Goal: Navigation & Orientation: Go to known website

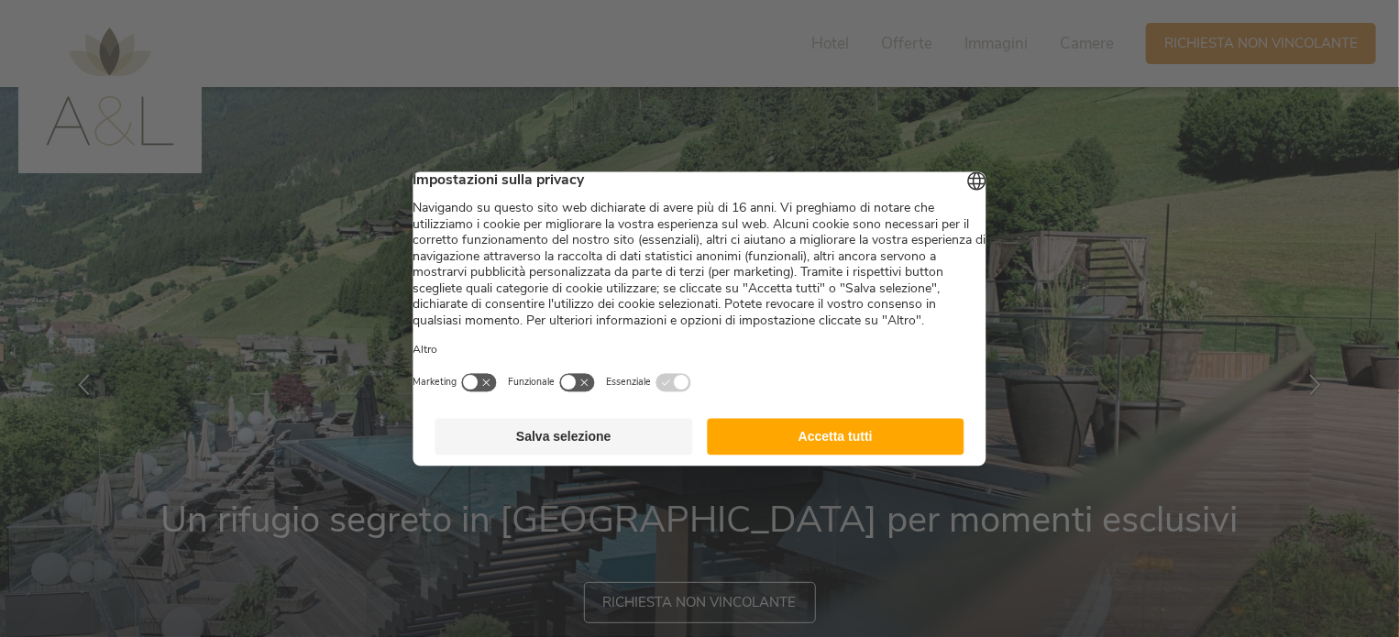
click at [808, 455] on button "Accetta tutti" at bounding box center [836, 436] width 258 height 37
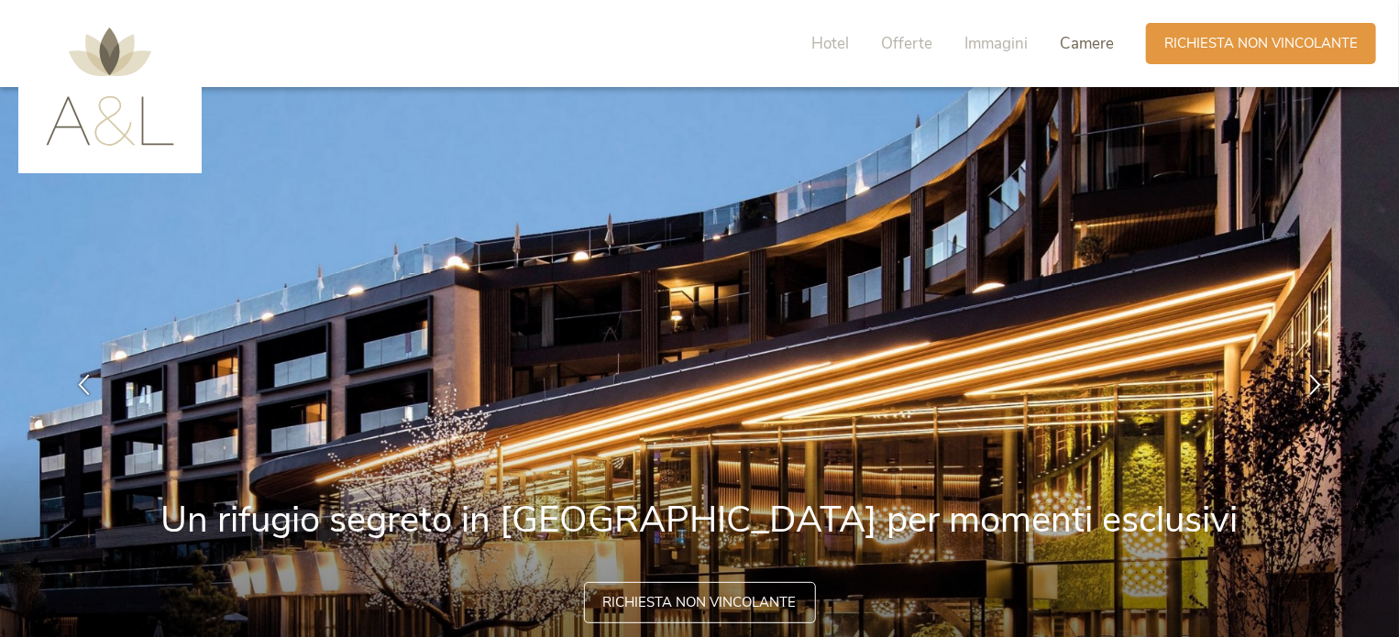
click at [1081, 43] on span "Camere" at bounding box center [1087, 43] width 54 height 21
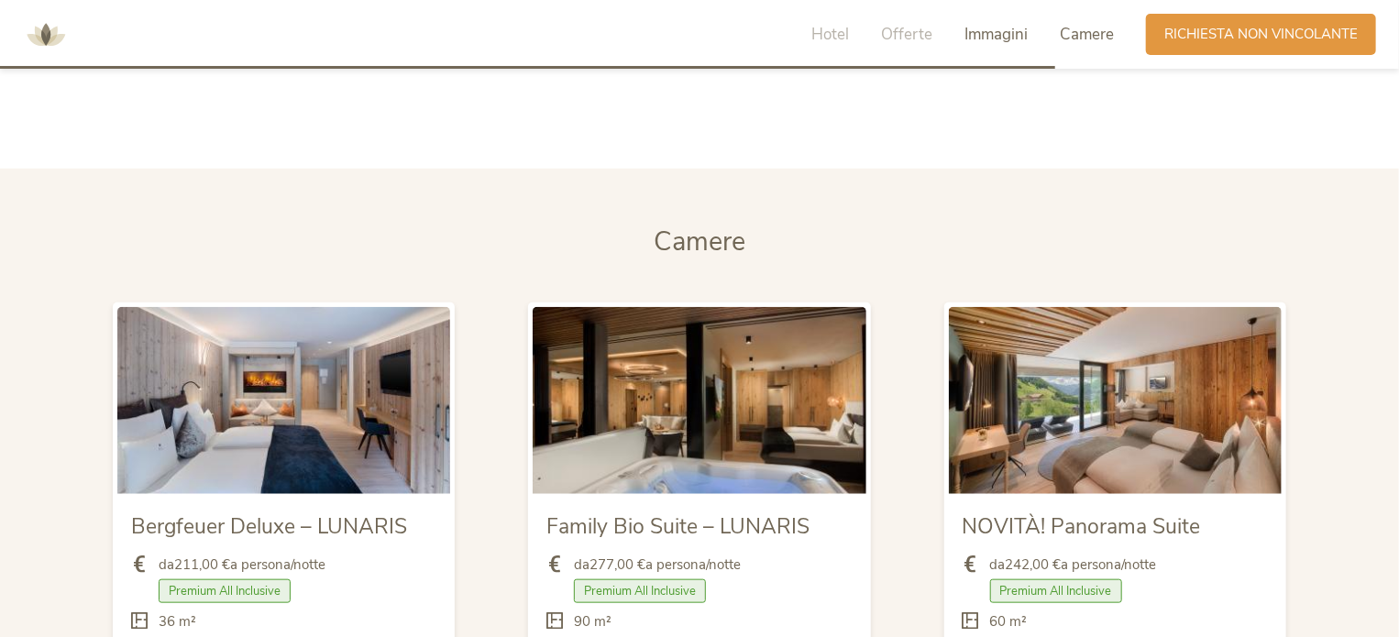
scroll to position [4204, 0]
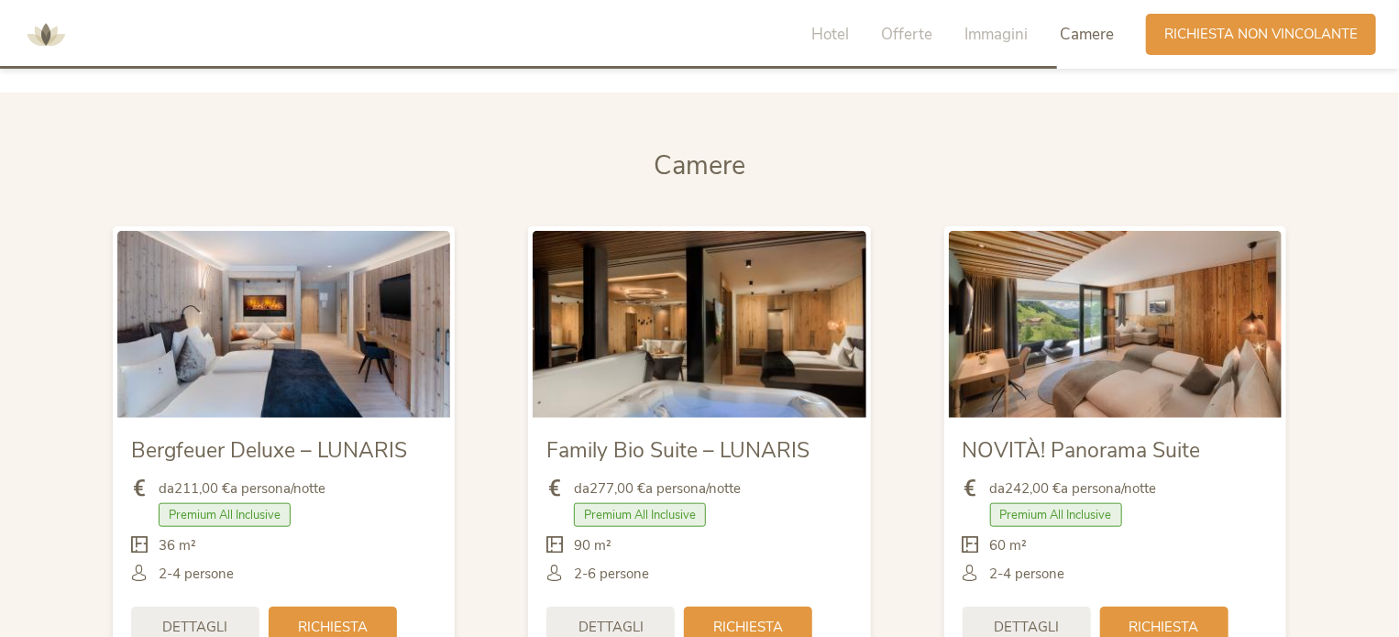
click at [887, 48] on div "Hotel Offerte Immagini Camere" at bounding box center [968, 34] width 358 height 41
click at [906, 27] on span "Offerte" at bounding box center [906, 34] width 51 height 21
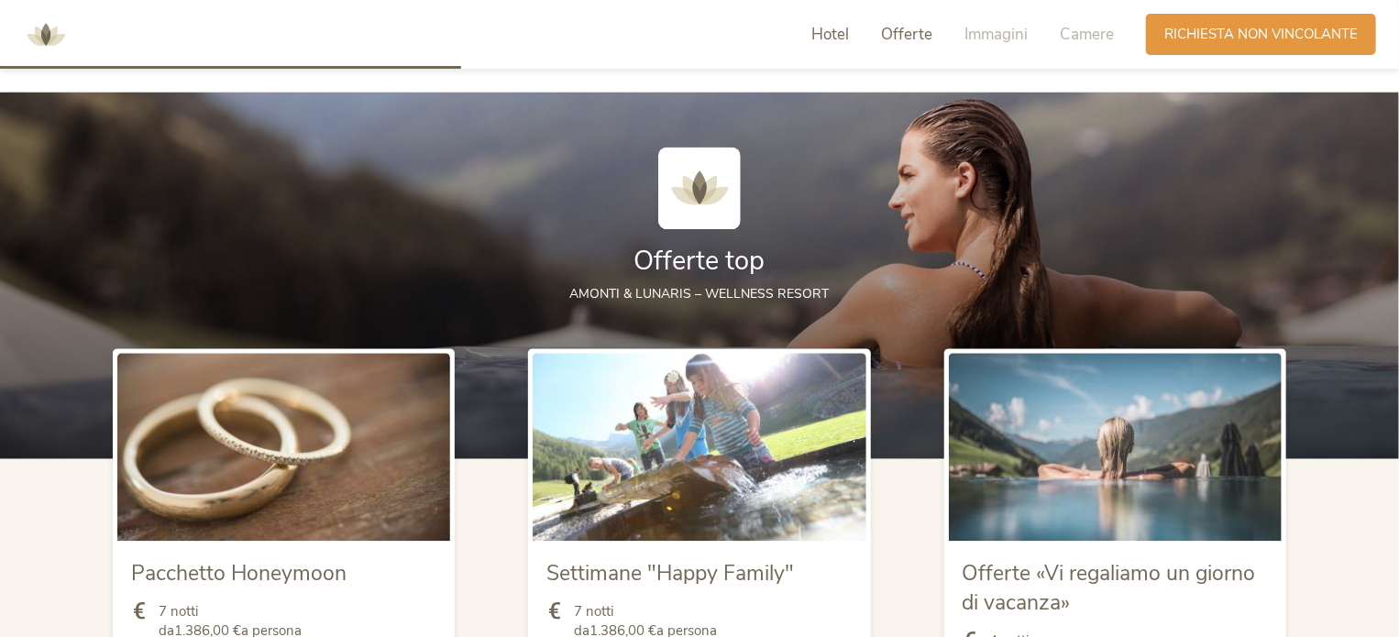
click at [825, 33] on span "Hotel" at bounding box center [830, 34] width 38 height 21
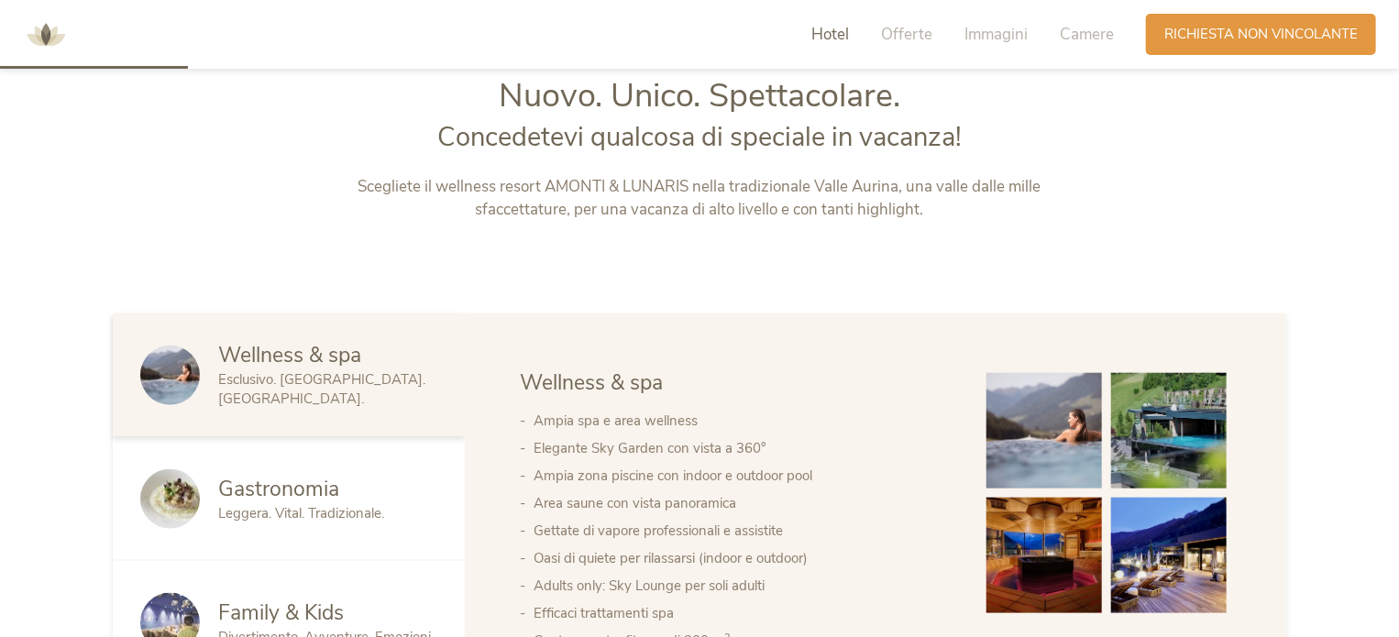
scroll to position [746, 0]
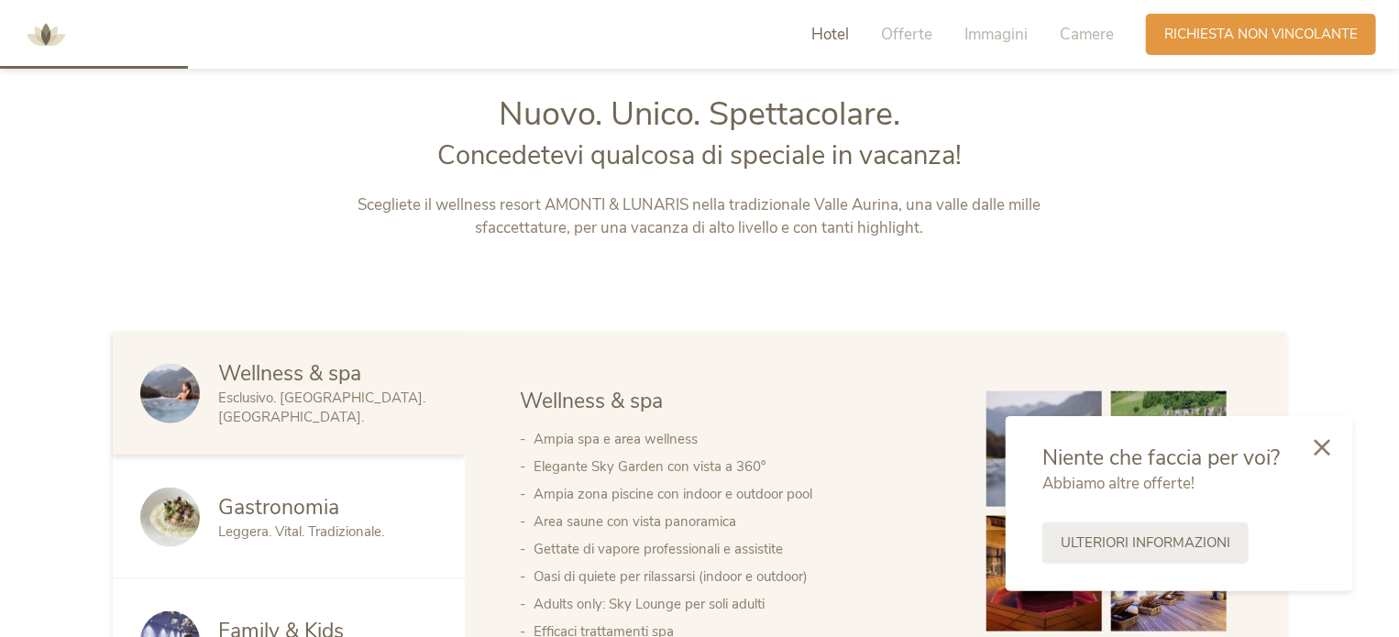
click at [43, 31] on img at bounding box center [45, 34] width 55 height 55
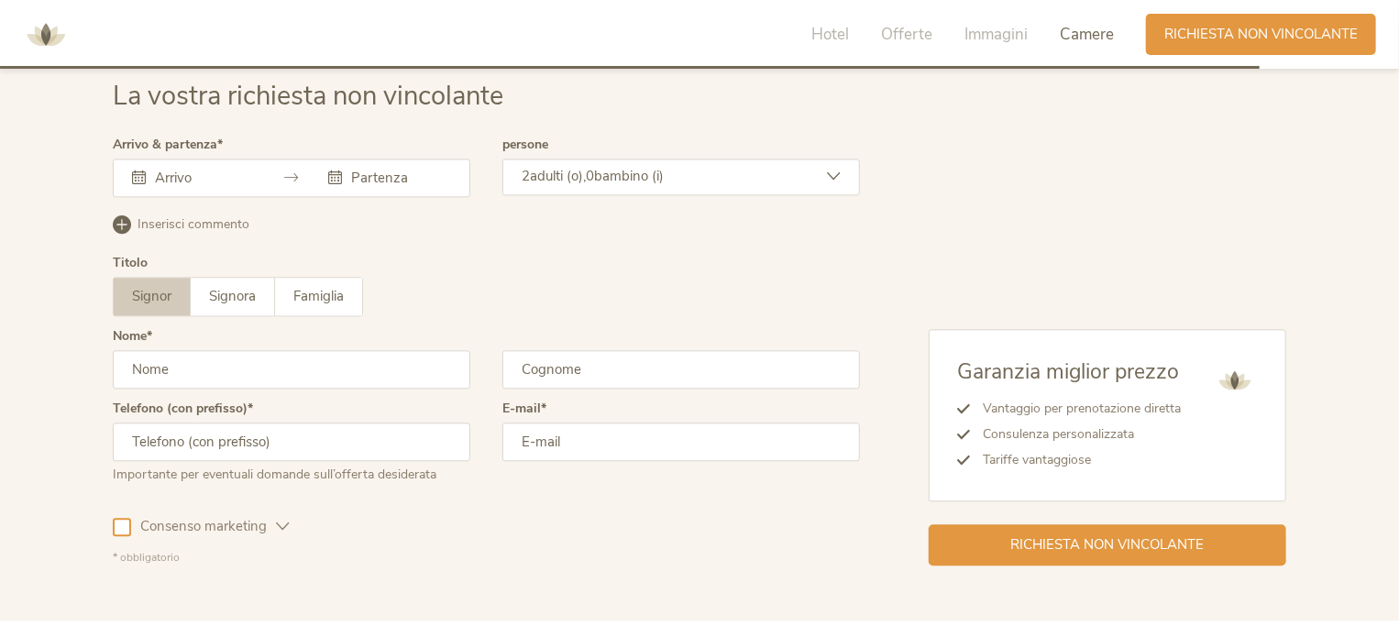
scroll to position [5566, 0]
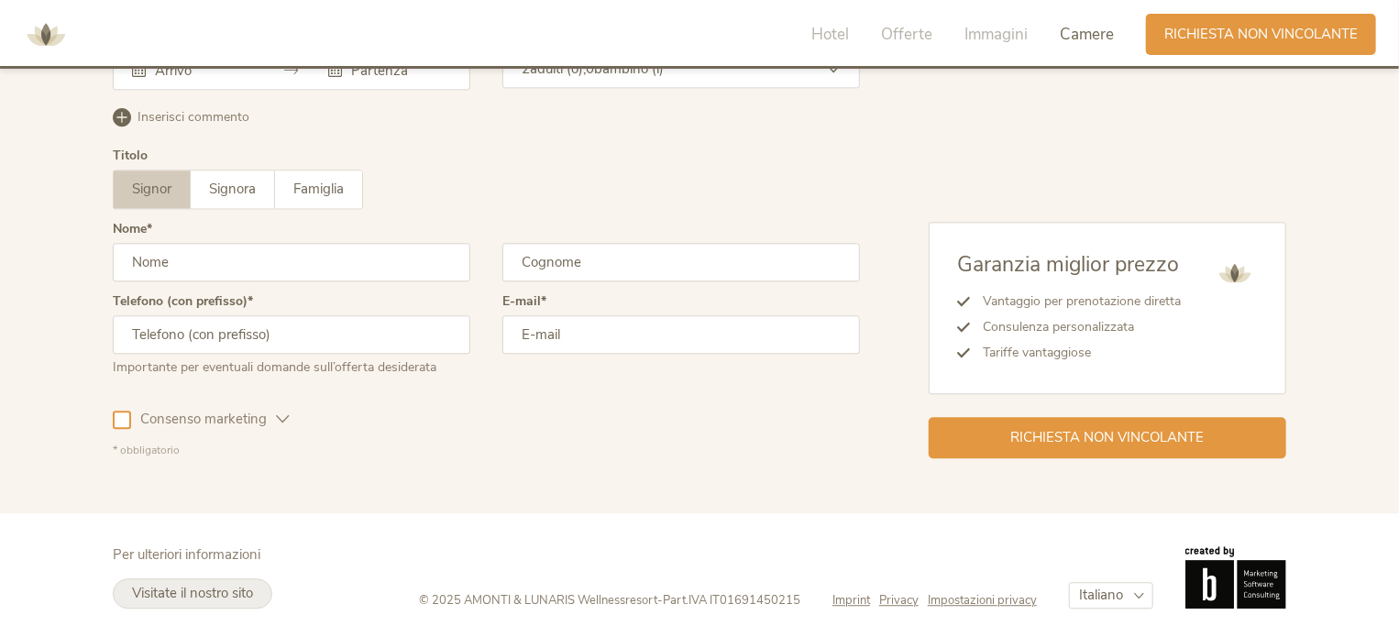
click at [230, 590] on span "Visitate il nostro sito" at bounding box center [192, 593] width 121 height 18
